Goal: Entertainment & Leisure: Consume media (video, audio)

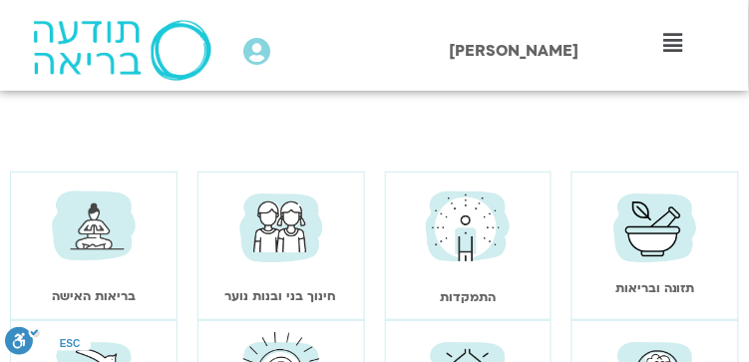
click at [655, 241] on img at bounding box center [656, 226] width 98 height 97
click at [450, 246] on img at bounding box center [468, 227] width 98 height 98
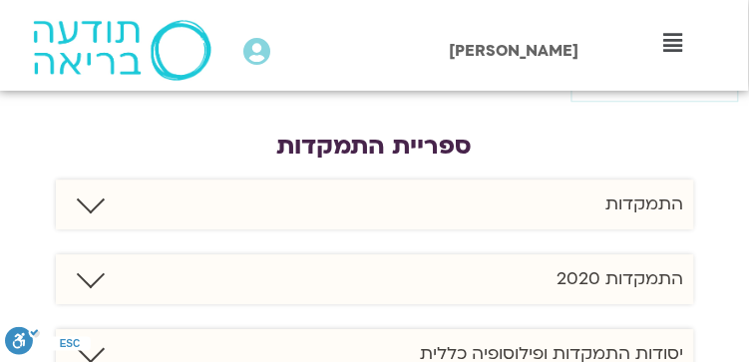
scroll to position [731, 0]
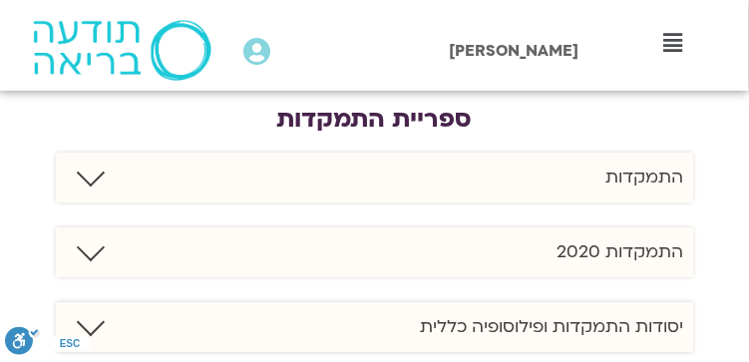
click at [88, 175] on link at bounding box center [90, 173] width 28 height 28
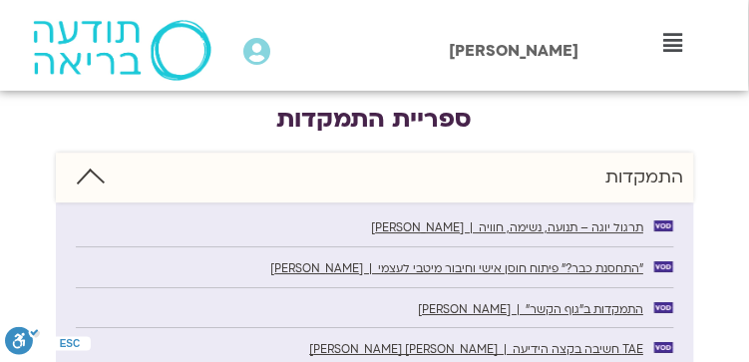
click at [527, 227] on span "תרגול יוגה – תנועה, נשימה, חוויה | בועז יכין" at bounding box center [508, 227] width 272 height 15
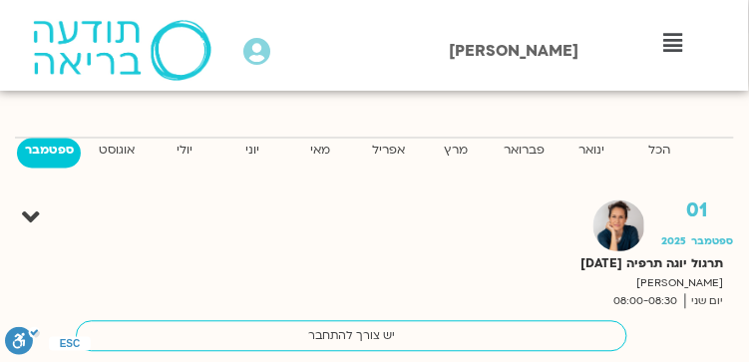
scroll to position [465, 0]
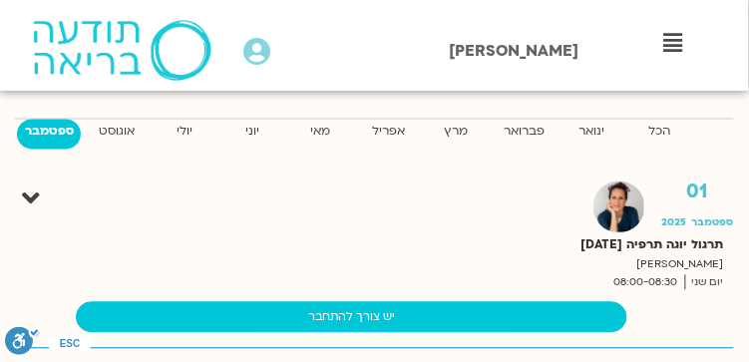
click at [359, 314] on link "יש צורך להתחבר" at bounding box center [352, 318] width 552 height 32
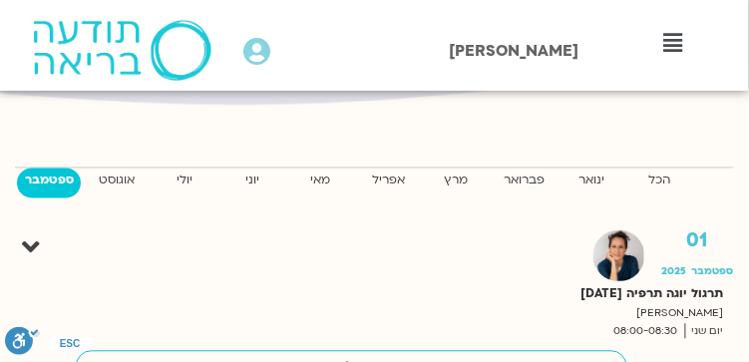
scroll to position [465, 0]
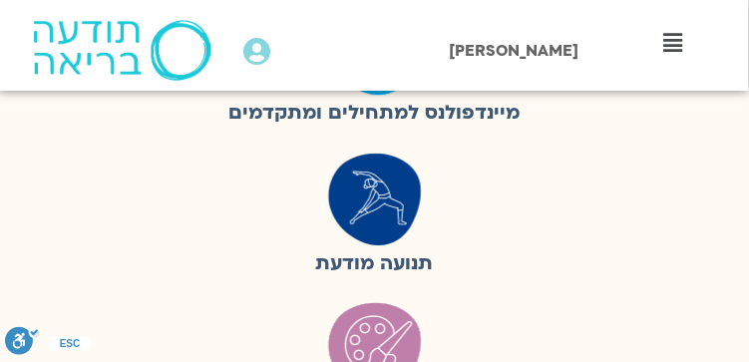
scroll to position [798, 0]
